Goal: Browse casually: Explore the website without a specific task or goal

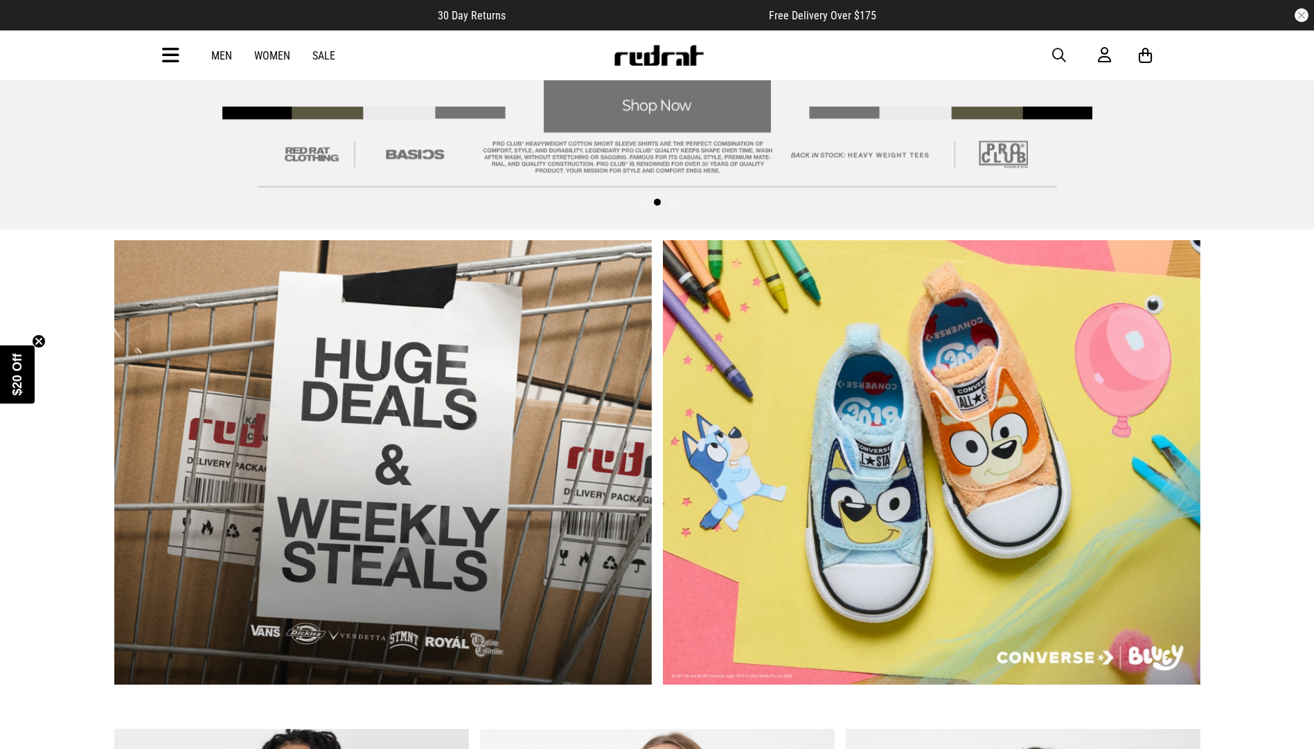
scroll to position [554, 0]
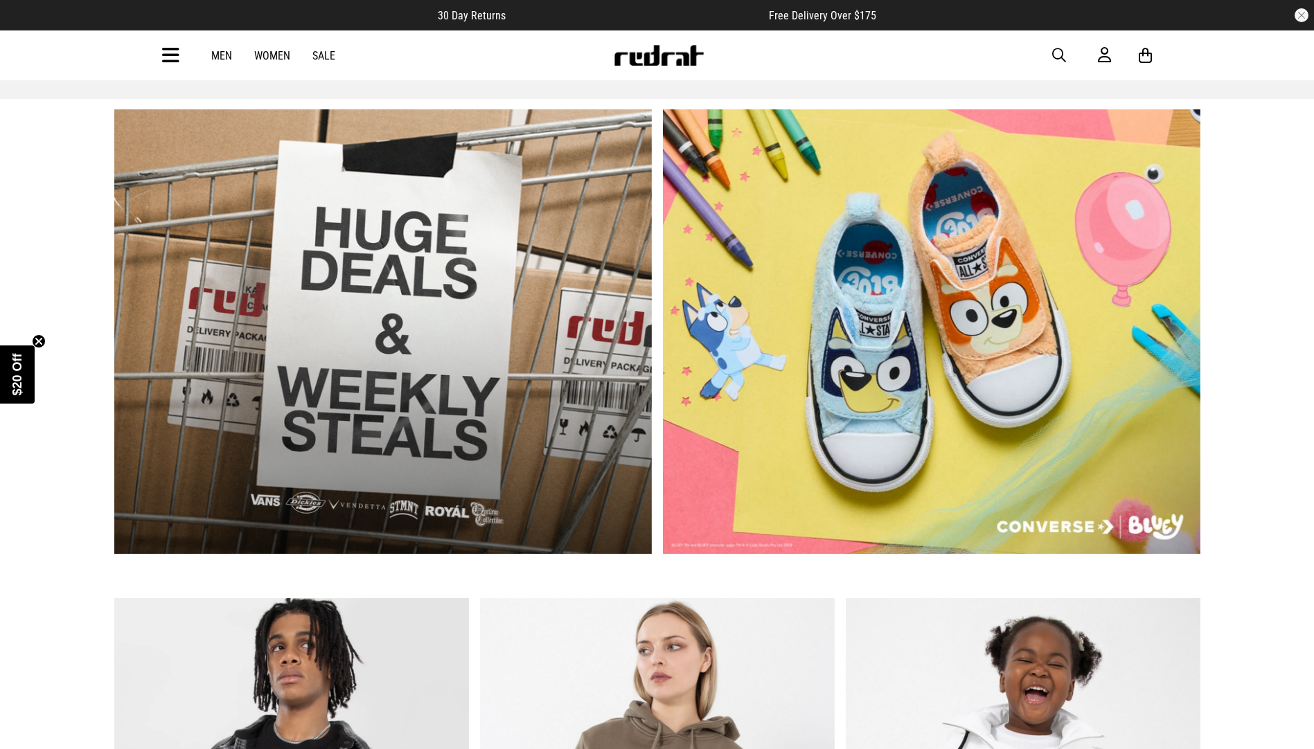
click at [946, 338] on link "2 / 2" at bounding box center [931, 331] width 537 height 445
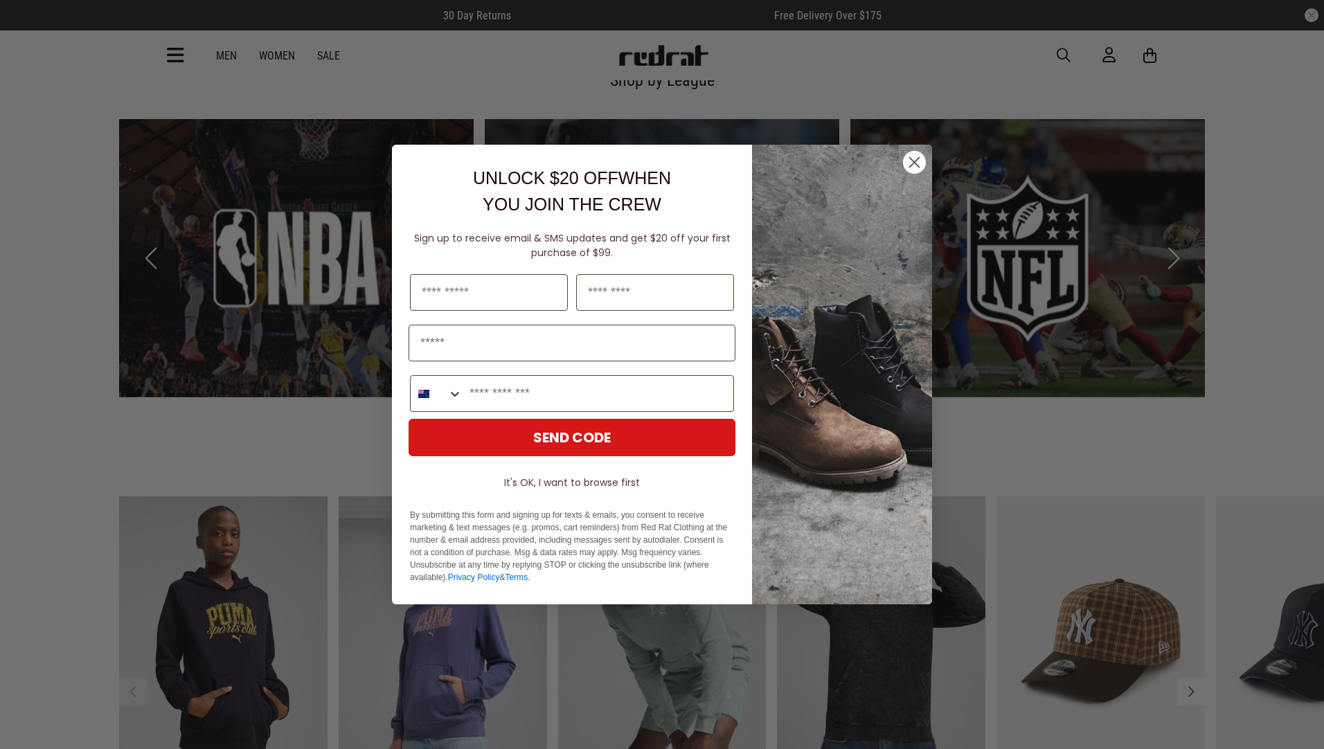
scroll to position [1390, 0]
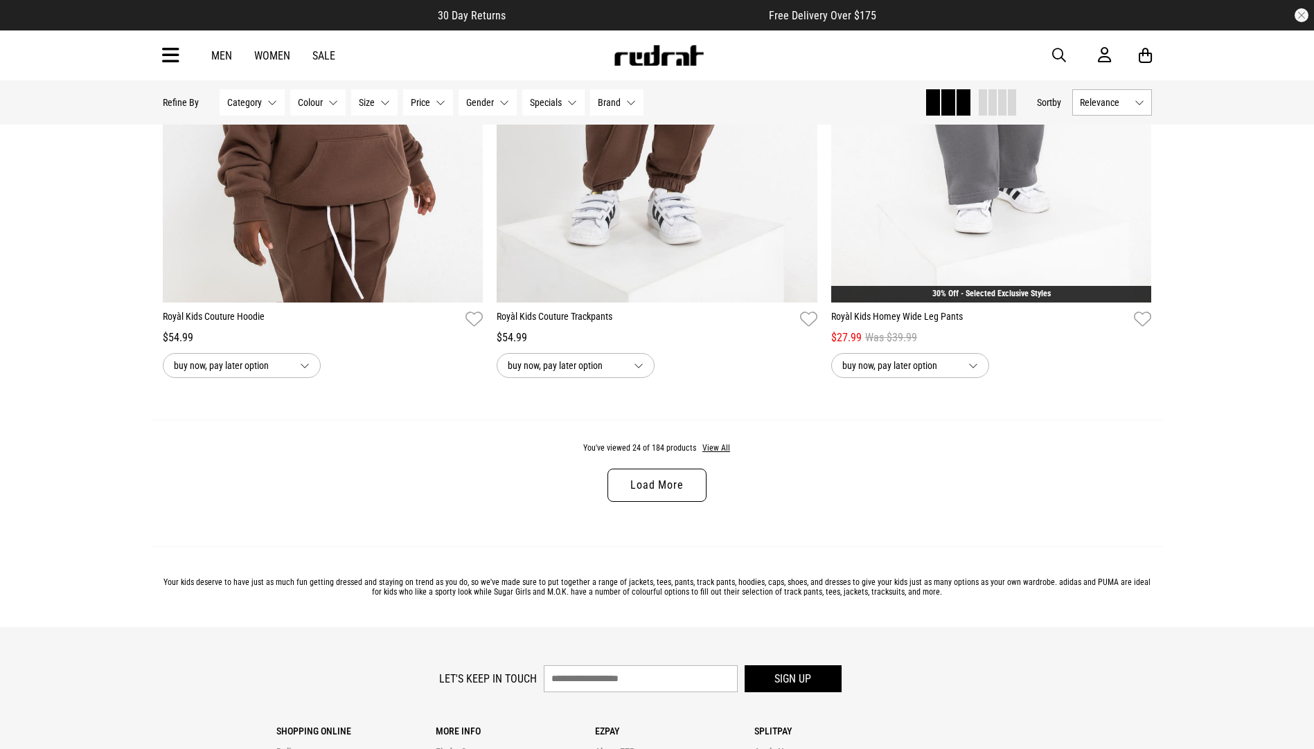
scroll to position [4245, 0]
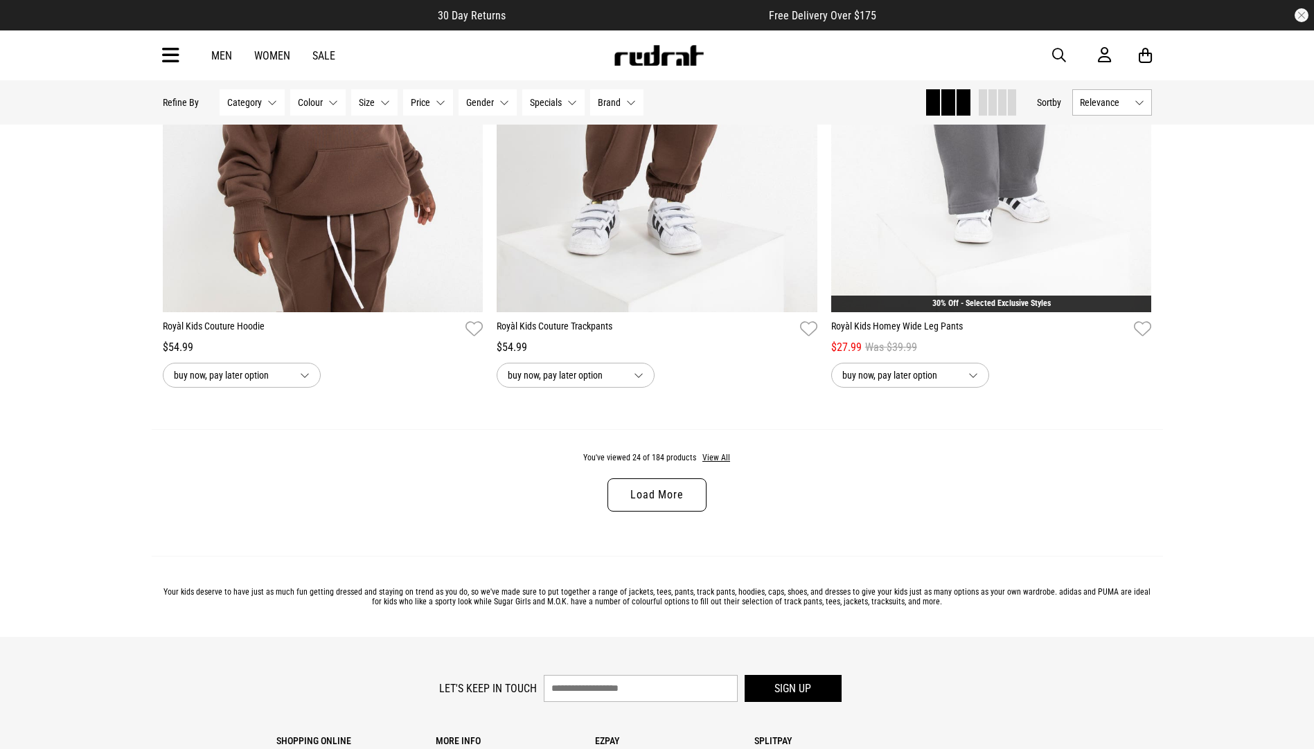
click at [645, 500] on link "Load More" at bounding box center [656, 495] width 98 height 33
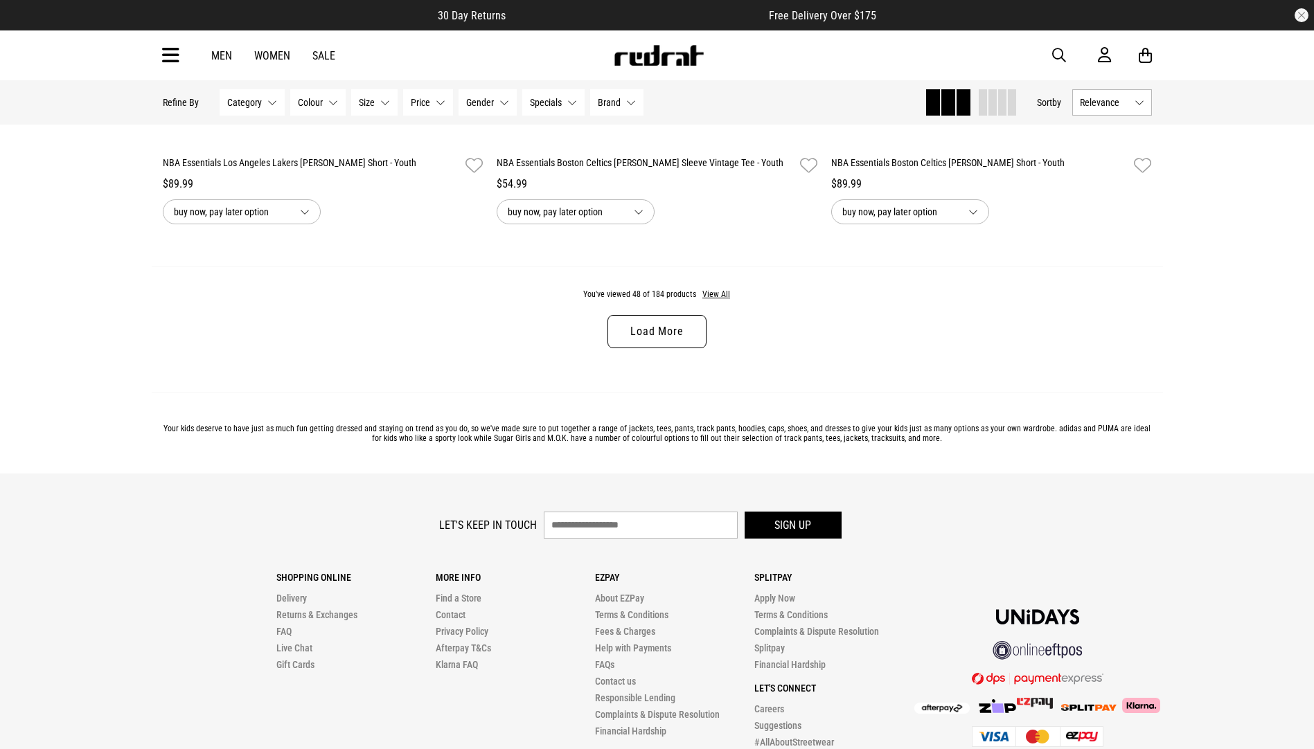
scroll to position [8944, 0]
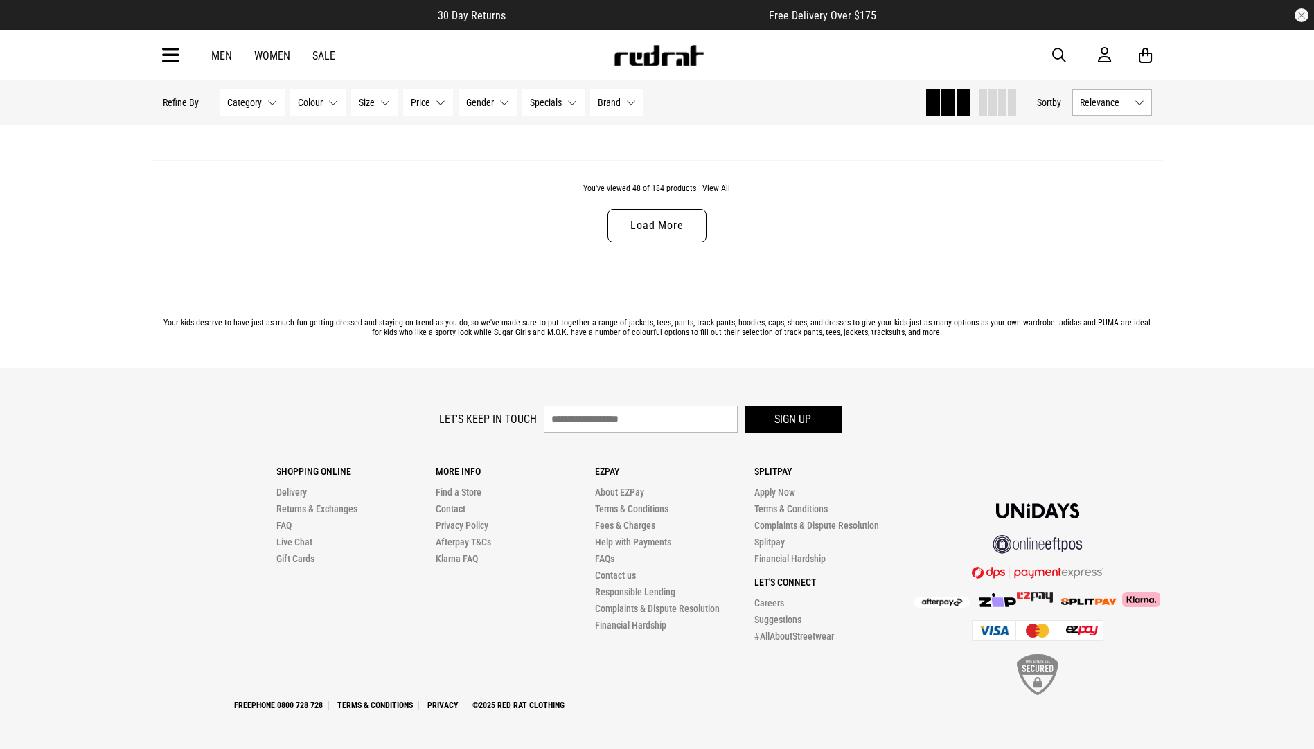
click at [670, 228] on link "Load More" at bounding box center [656, 225] width 98 height 33
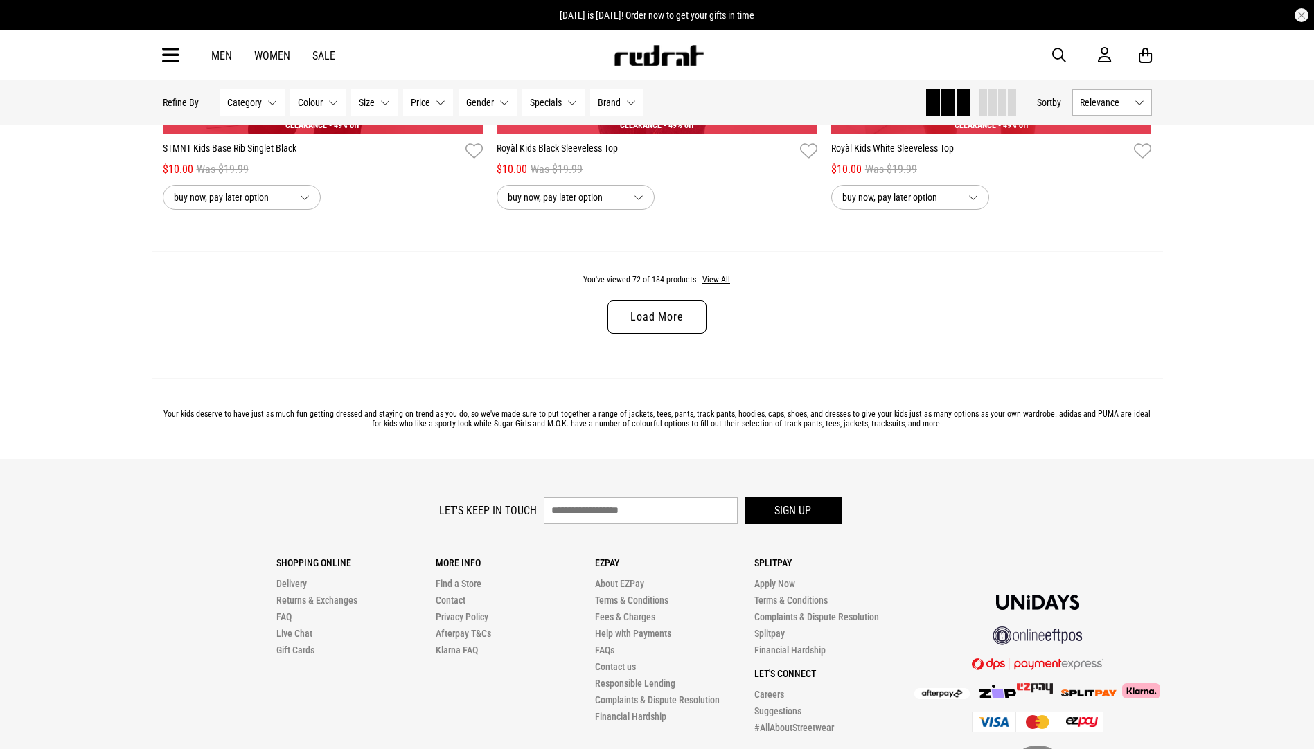
scroll to position [13366, 0]
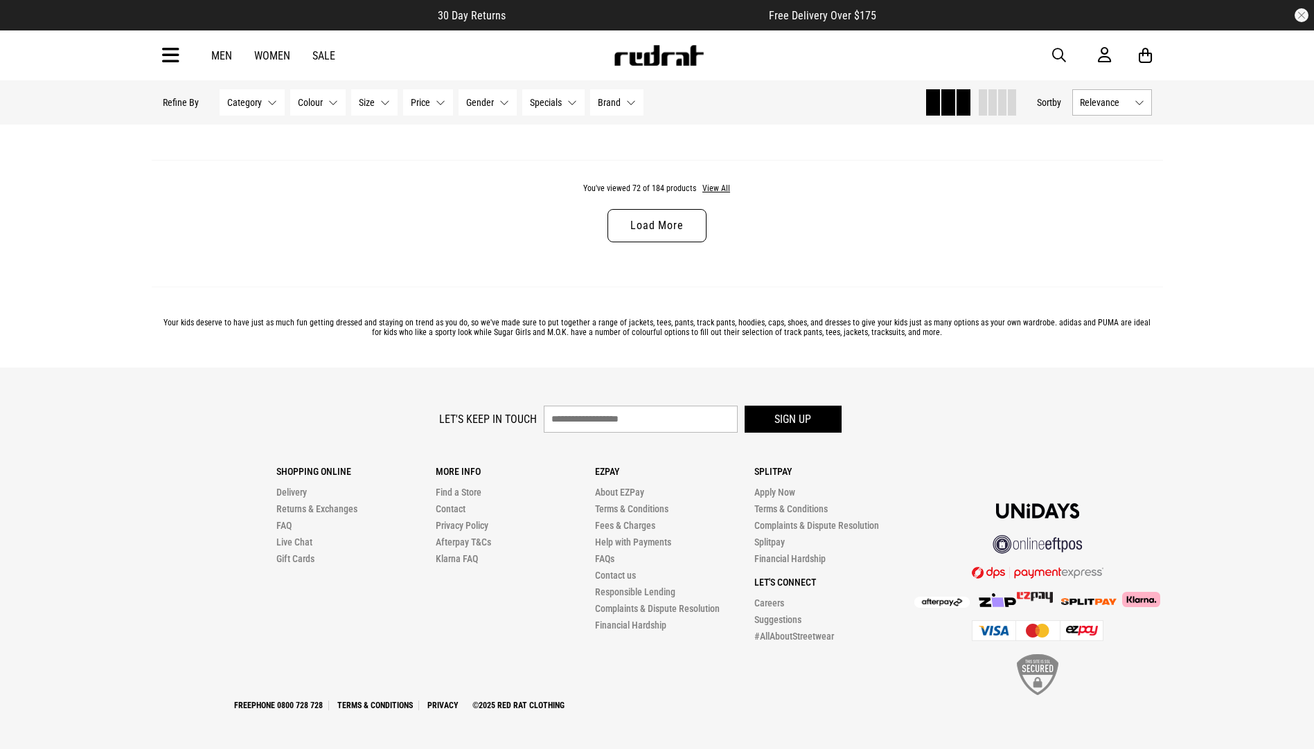
click at [669, 224] on link "Load More" at bounding box center [656, 225] width 98 height 33
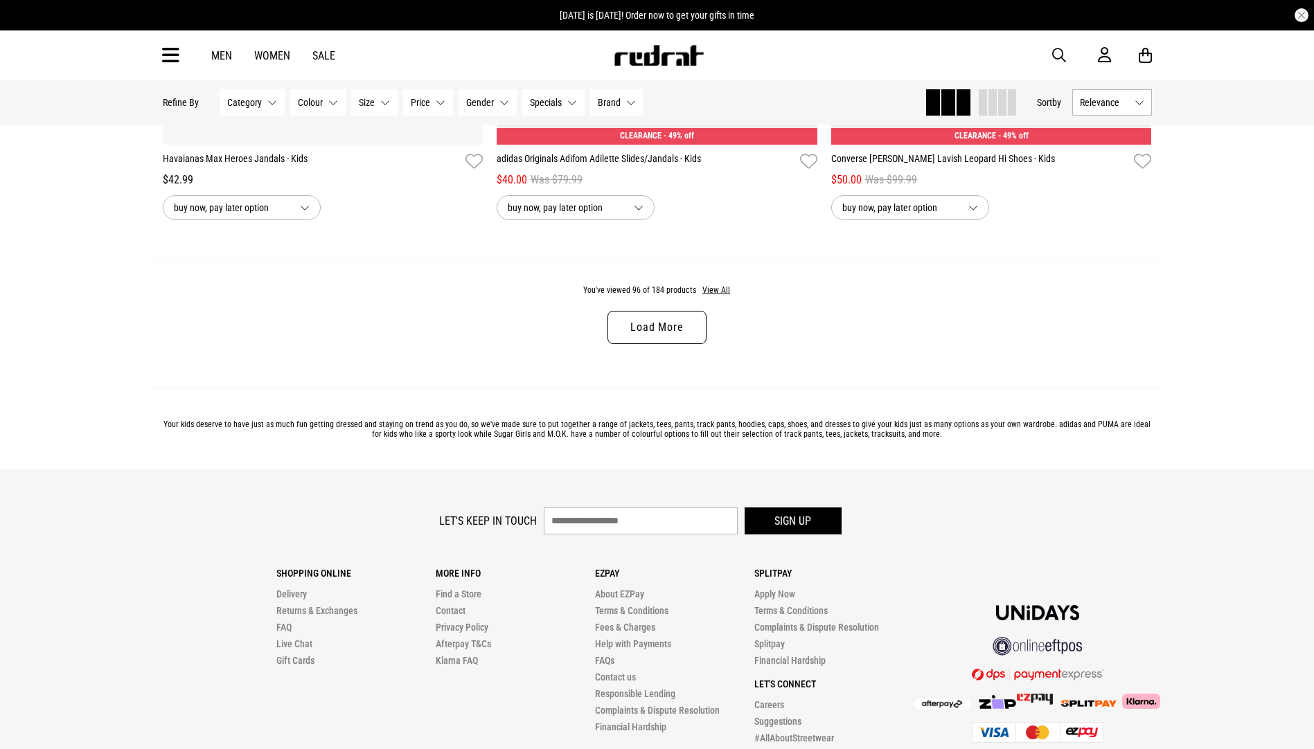
scroll to position [17788, 0]
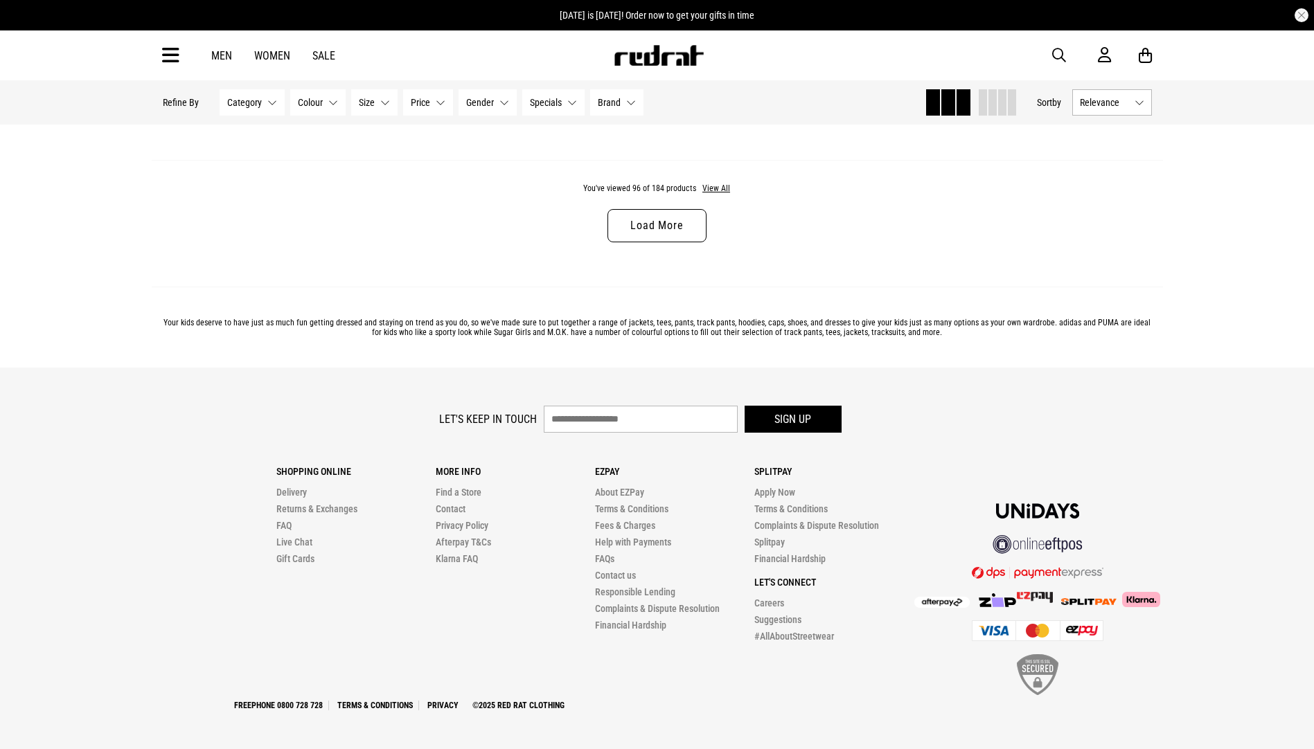
click at [666, 226] on link "Load More" at bounding box center [656, 225] width 98 height 33
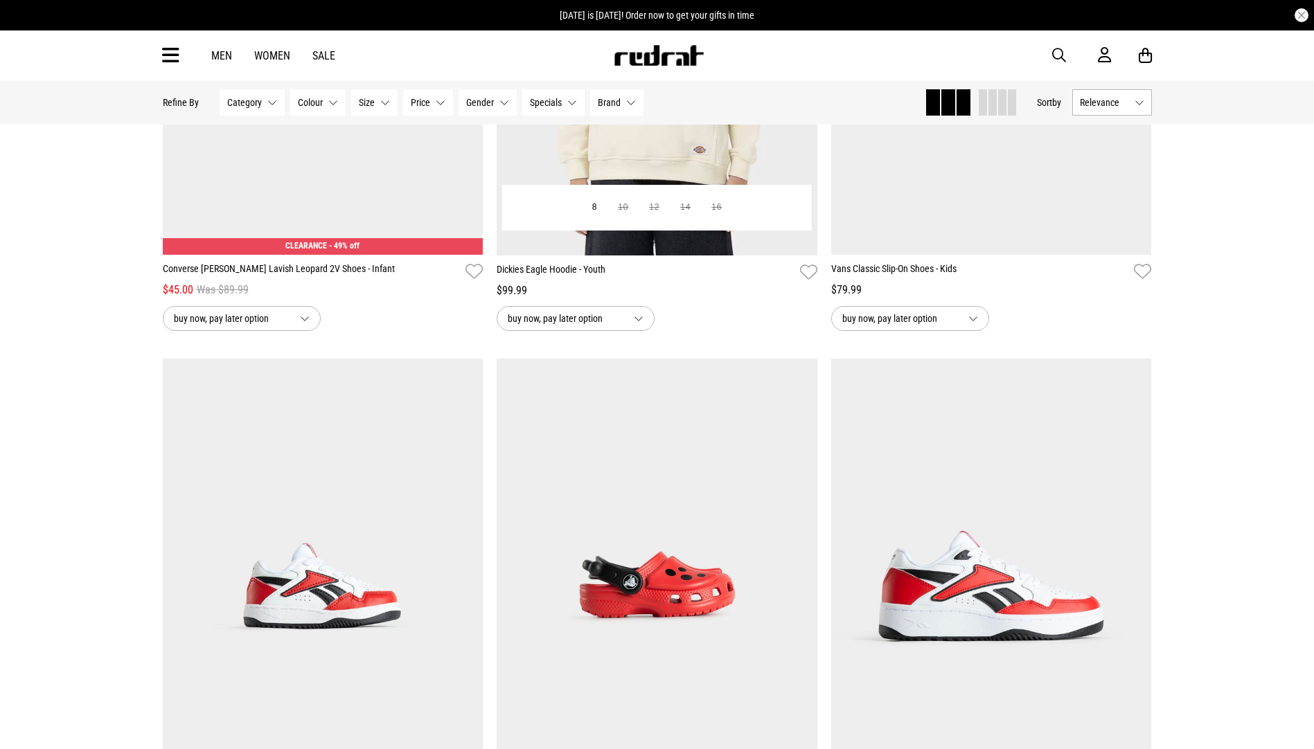
scroll to position [17927, 0]
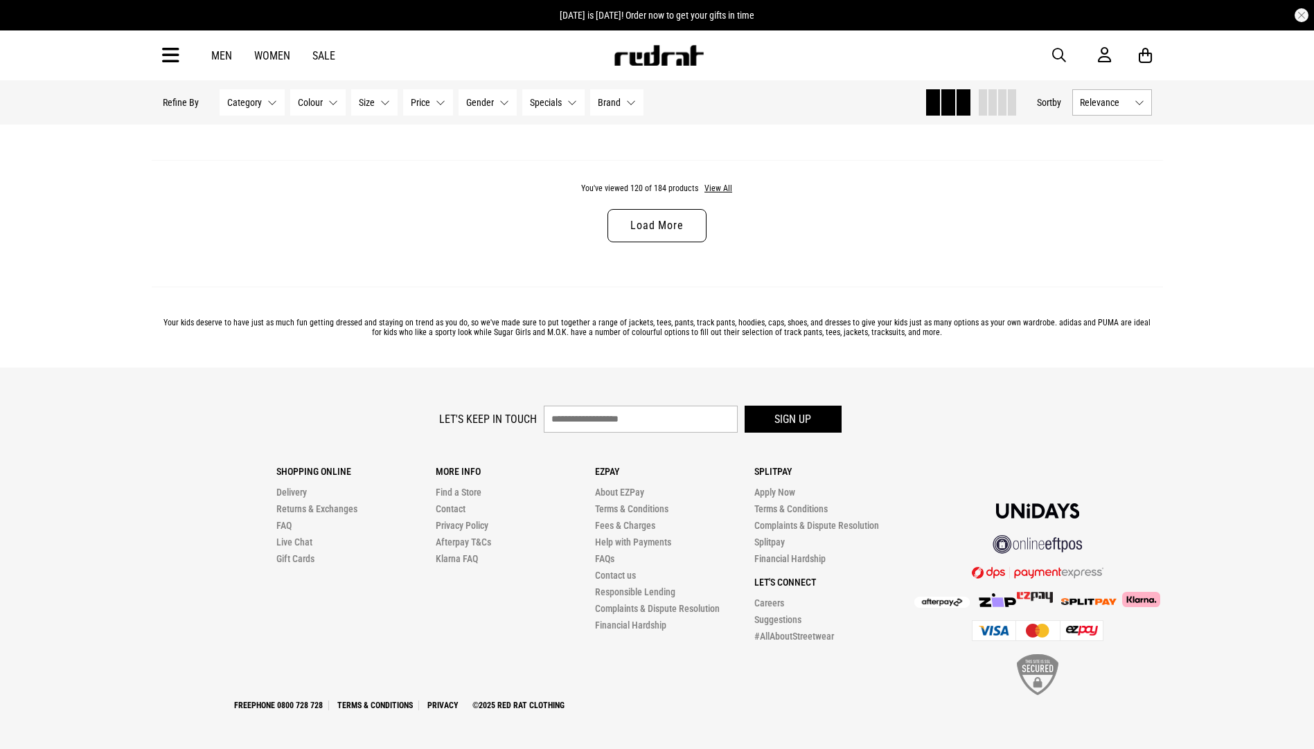
click at [663, 226] on link "Load More" at bounding box center [656, 225] width 98 height 33
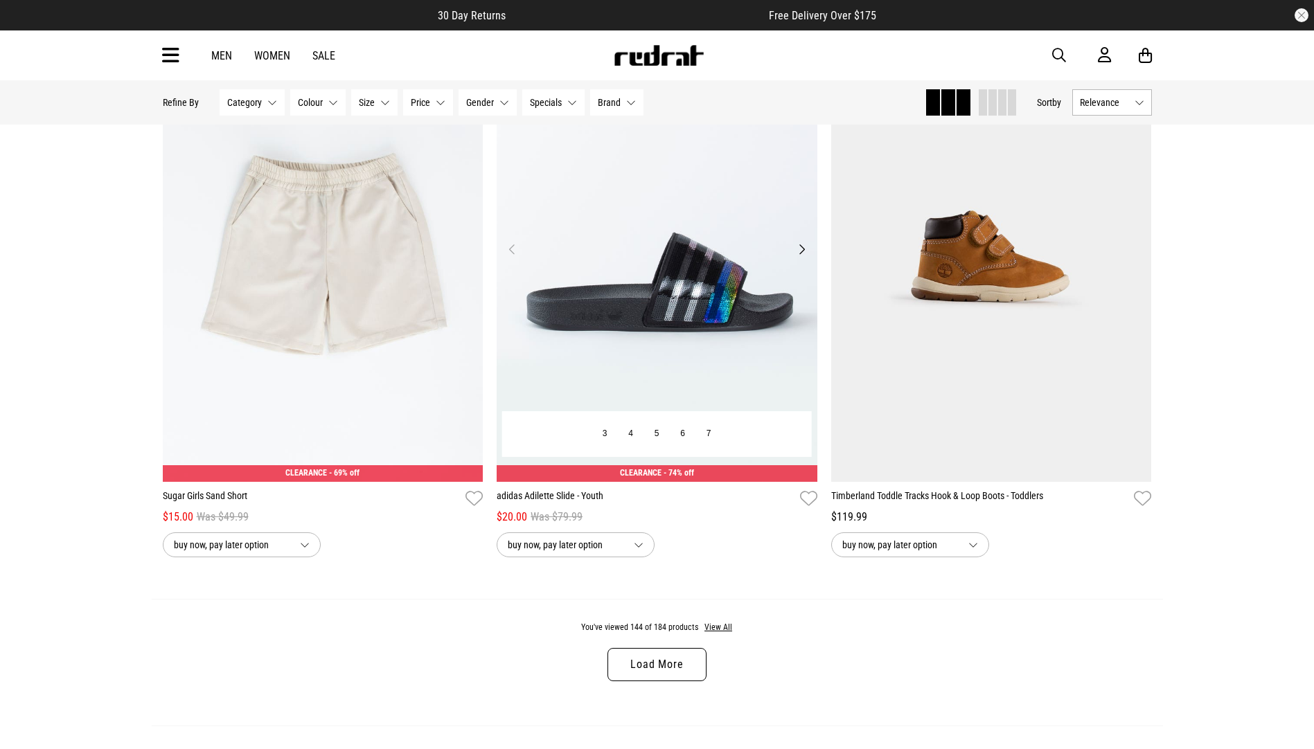
scroll to position [26504, 0]
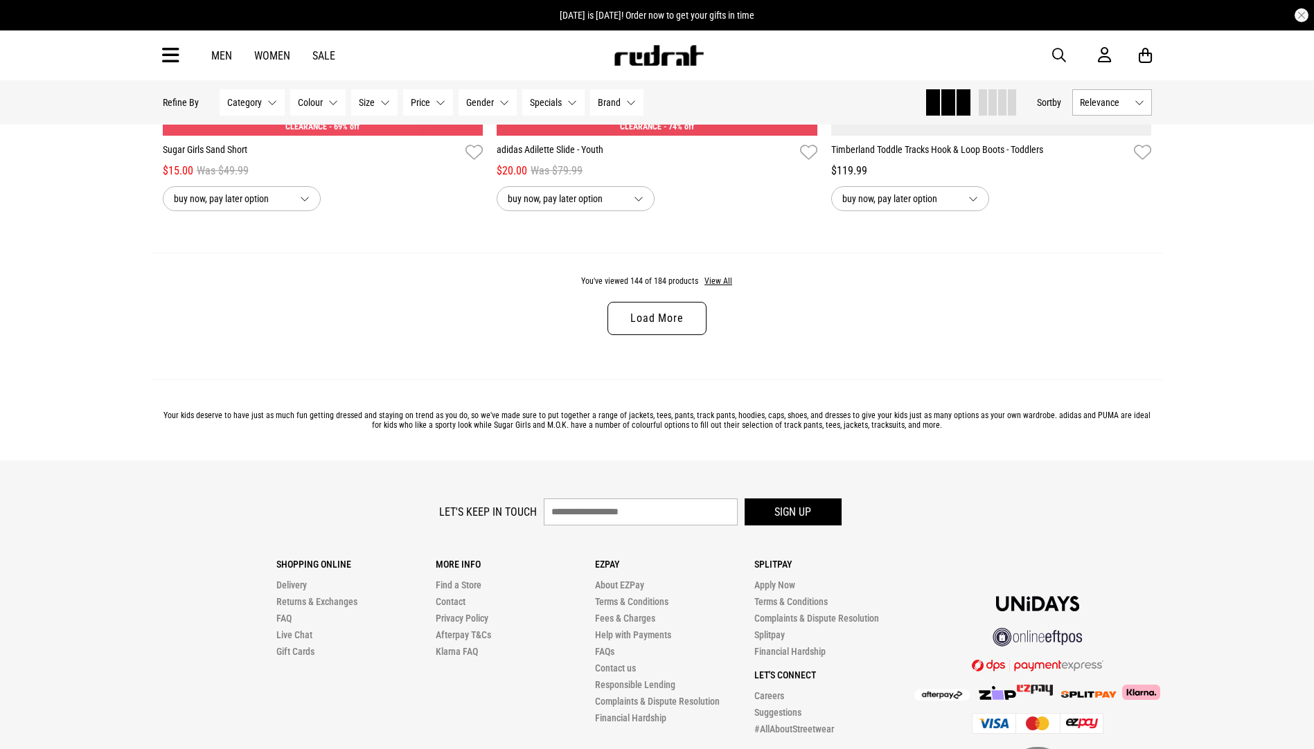
click at [658, 335] on link "Load More" at bounding box center [656, 318] width 98 height 33
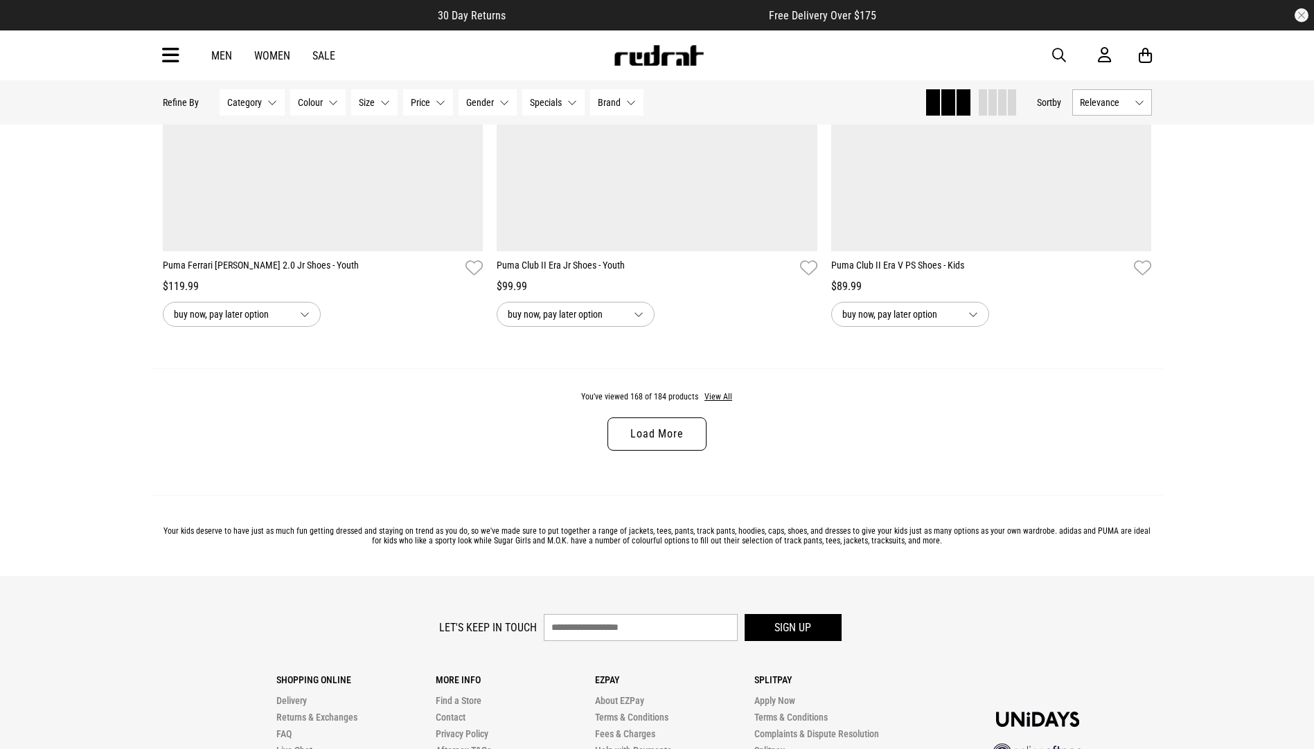
scroll to position [31005, 0]
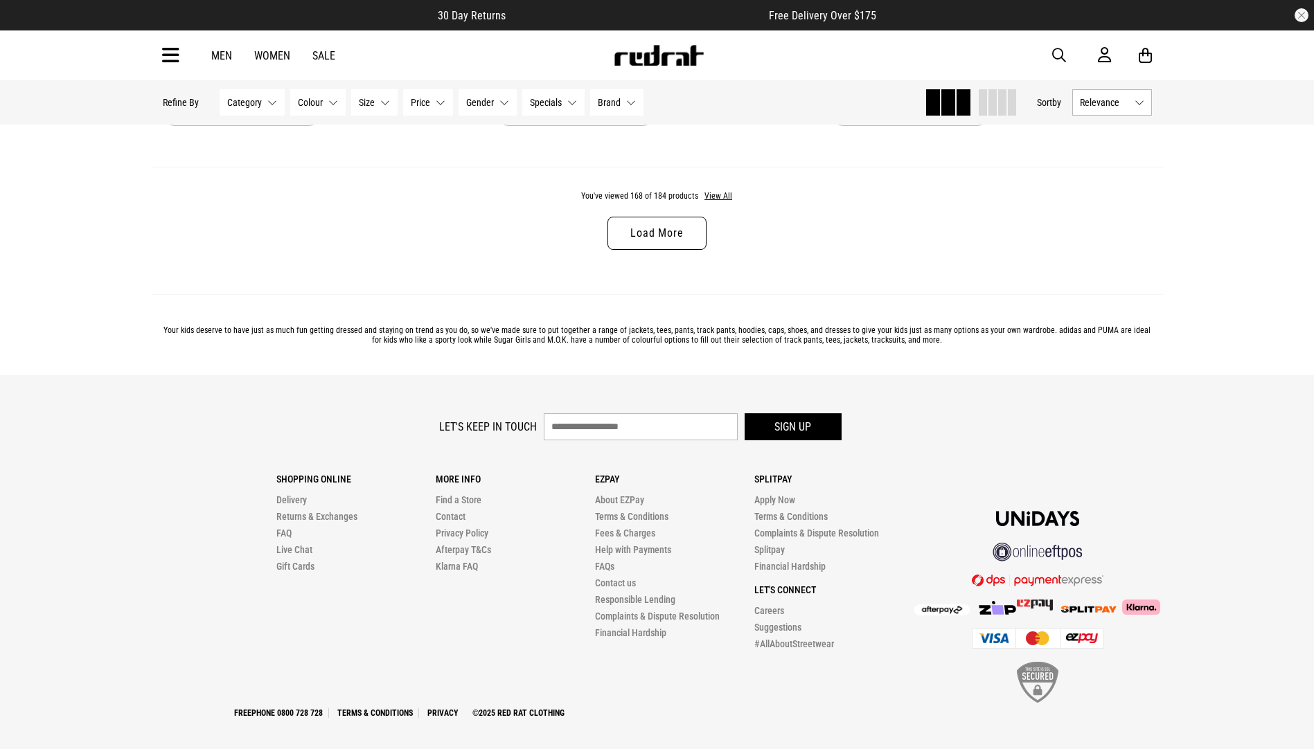
click at [661, 250] on link "Load More" at bounding box center [656, 233] width 98 height 33
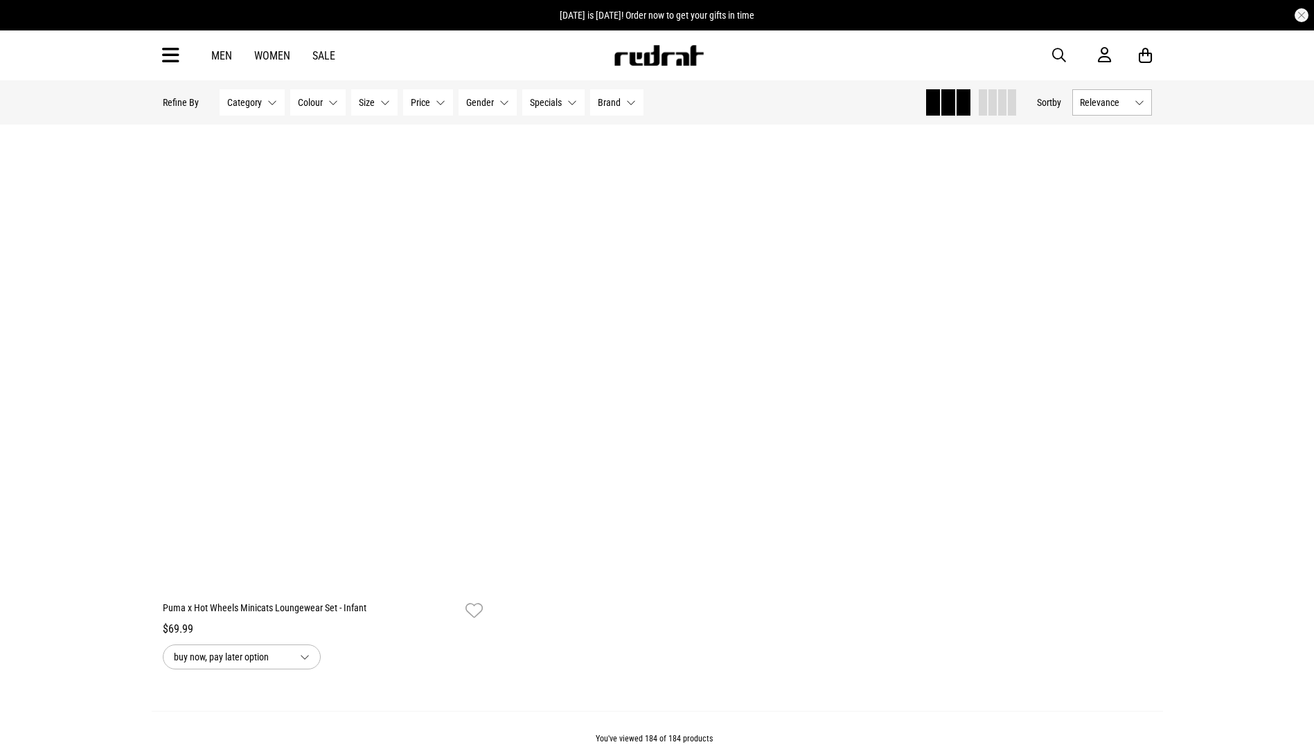
scroll to position [33776, 0]
